Goal: Transaction & Acquisition: Purchase product/service

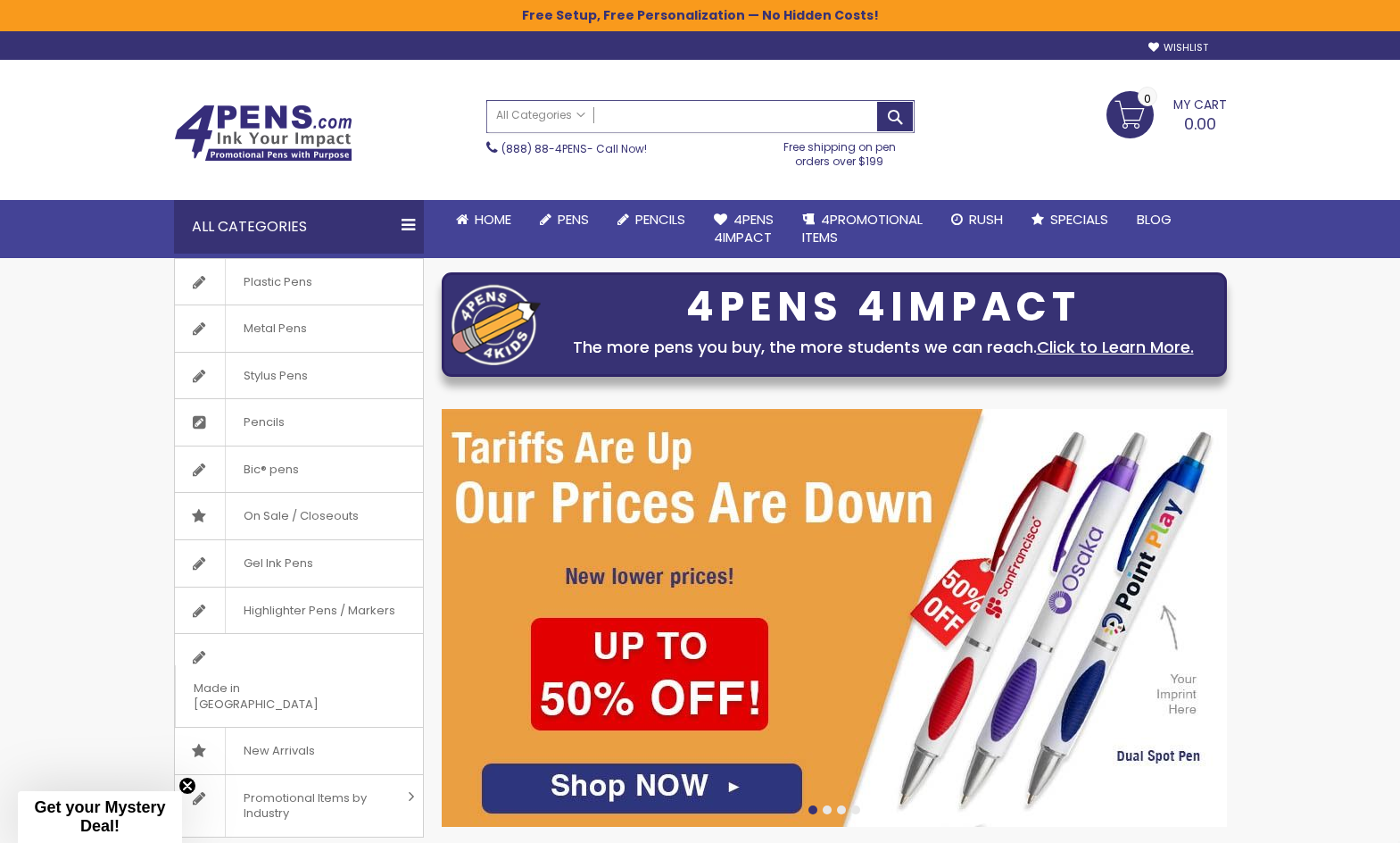
click at [720, 126] on input "Search" at bounding box center [700, 116] width 427 height 31
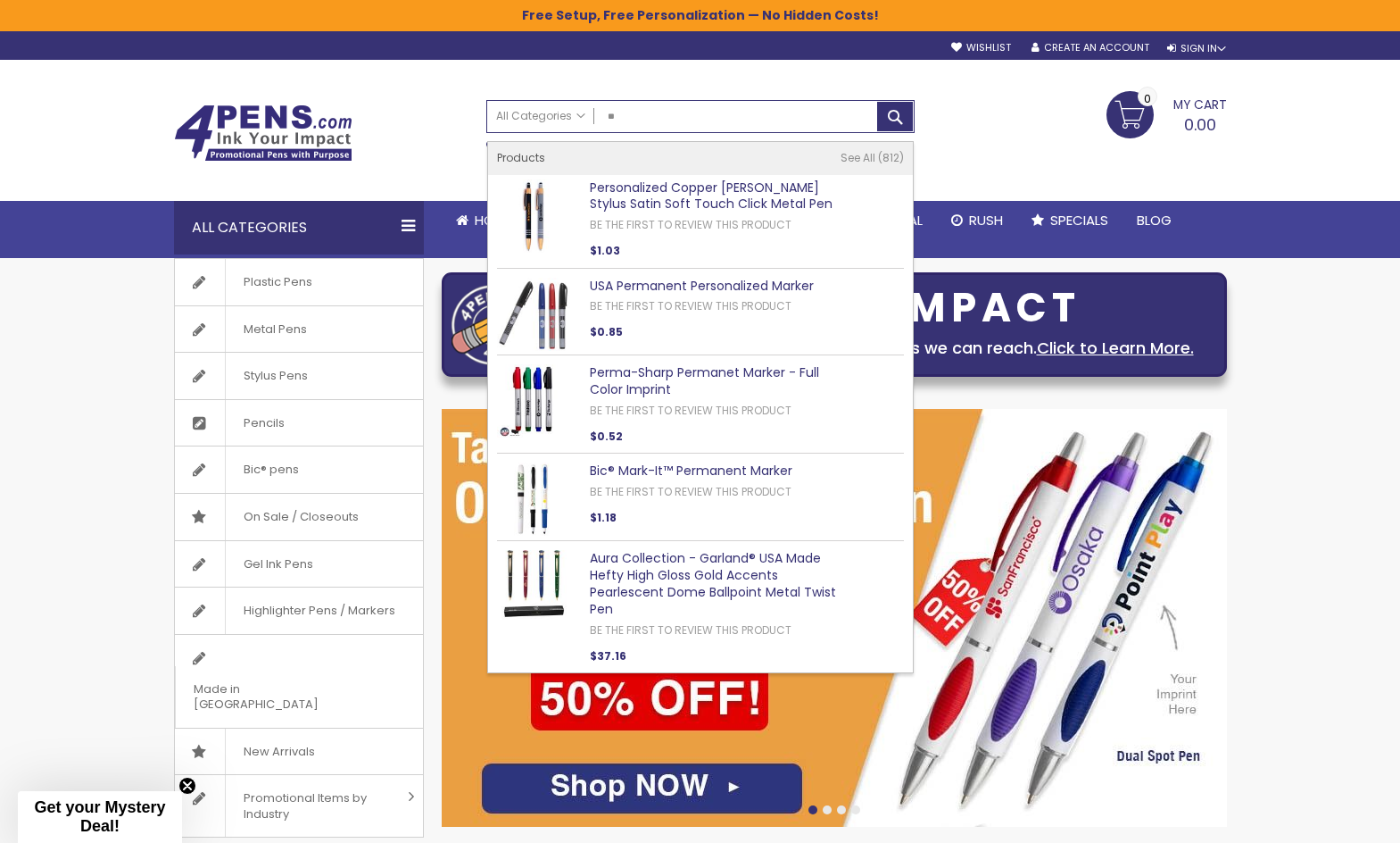
type input "*"
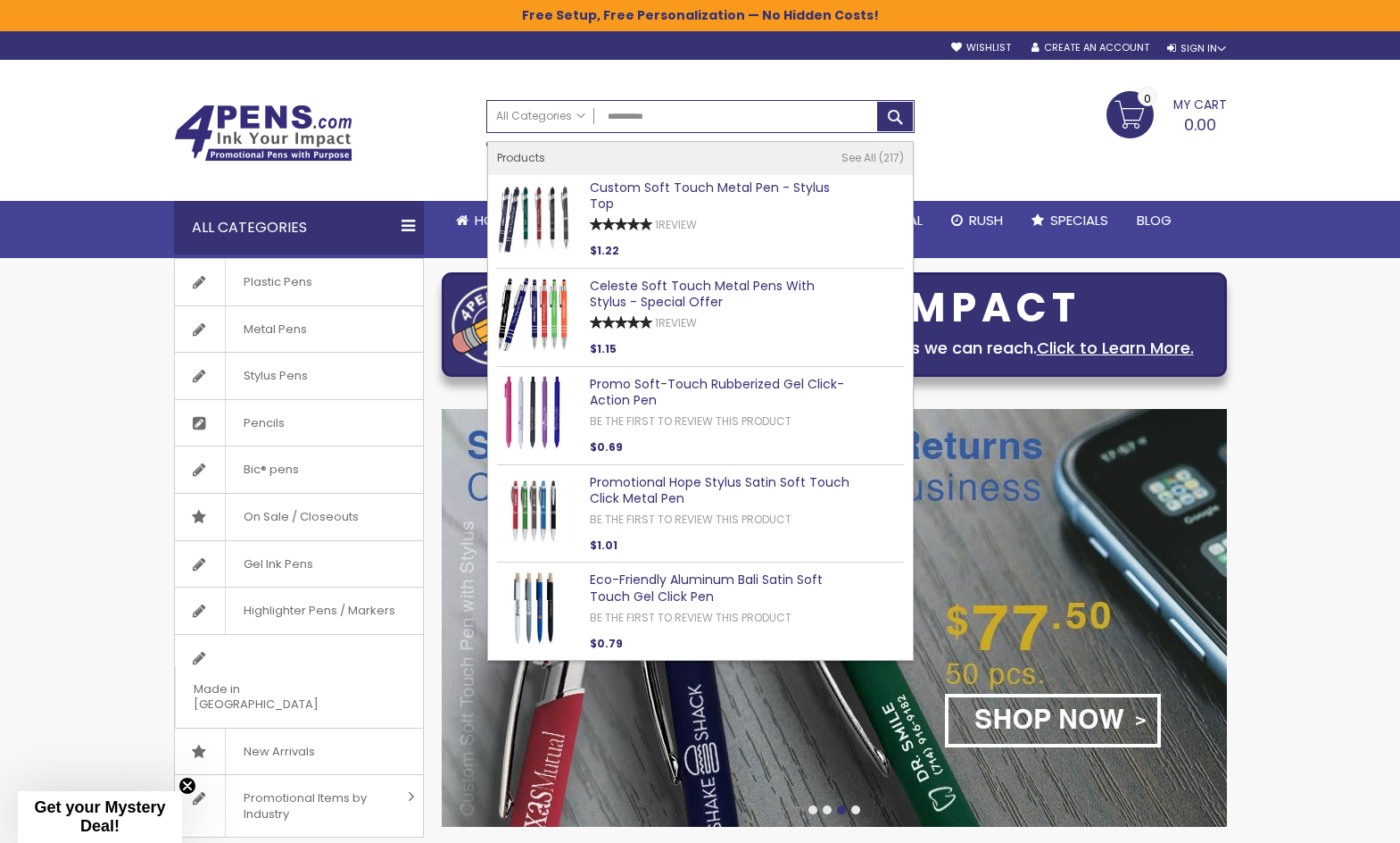
type input "**********"
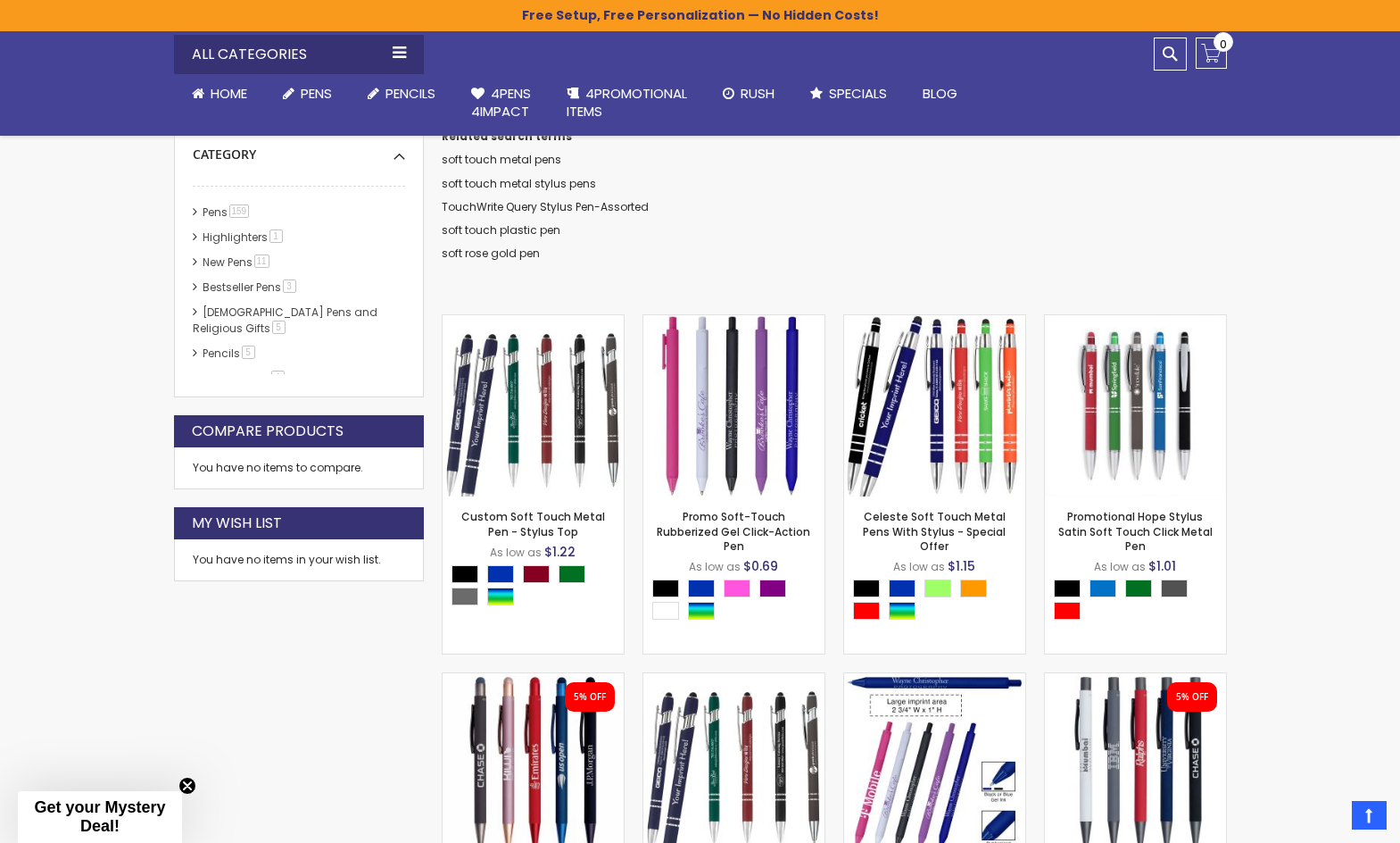
scroll to position [267, 0]
